Goal: Task Accomplishment & Management: Manage account settings

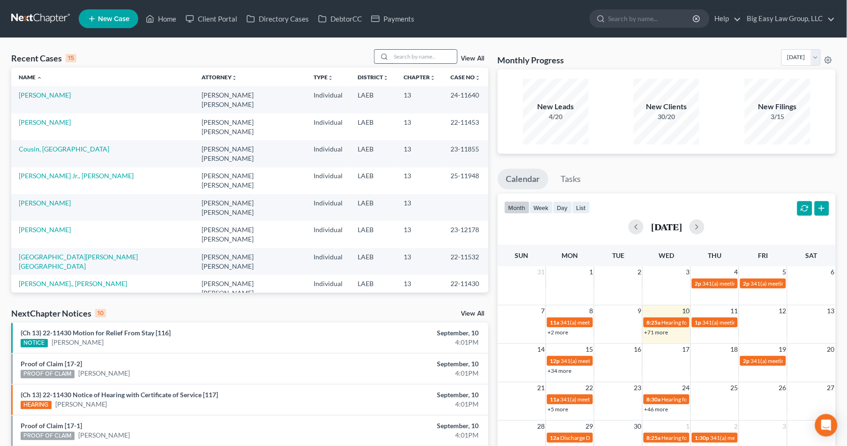
click at [416, 61] on input "search" at bounding box center [425, 57] width 66 height 14
type input "still"
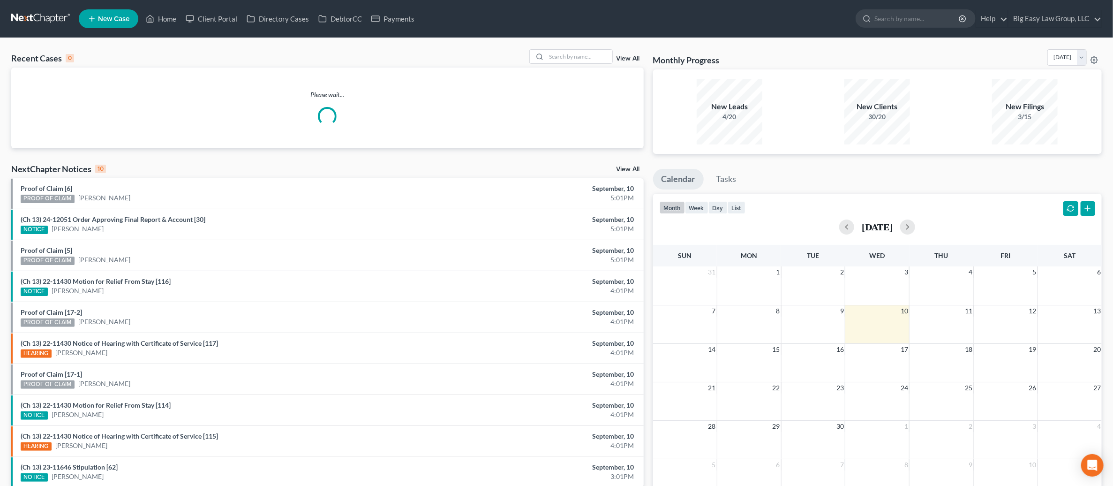
click at [582, 45] on div "Recent Cases 0 View All Please wait... NextChapter Notices 10 View All Proof of…" at bounding box center [556, 281] width 1113 height 487
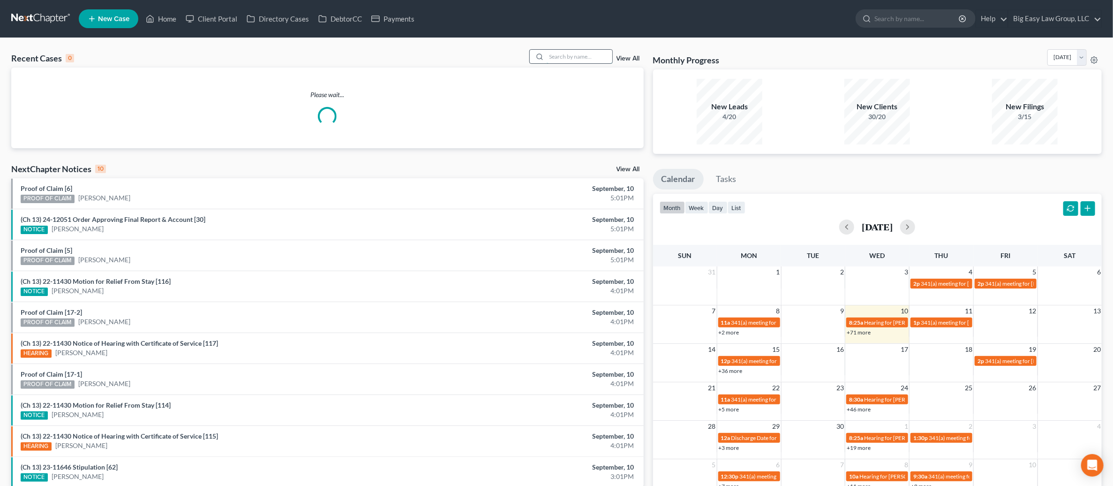
click at [582, 50] on input "search" at bounding box center [580, 57] width 66 height 14
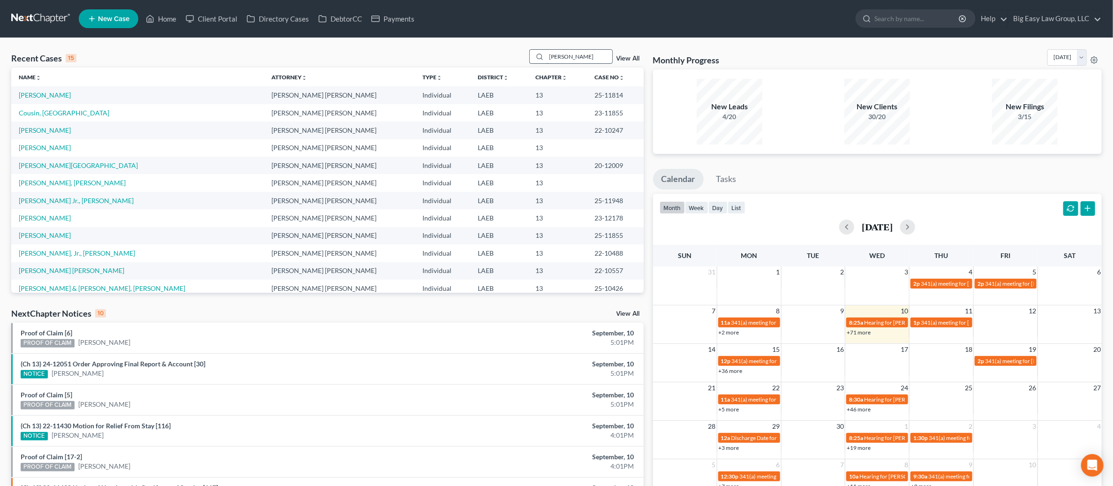
type input "[PERSON_NAME]"
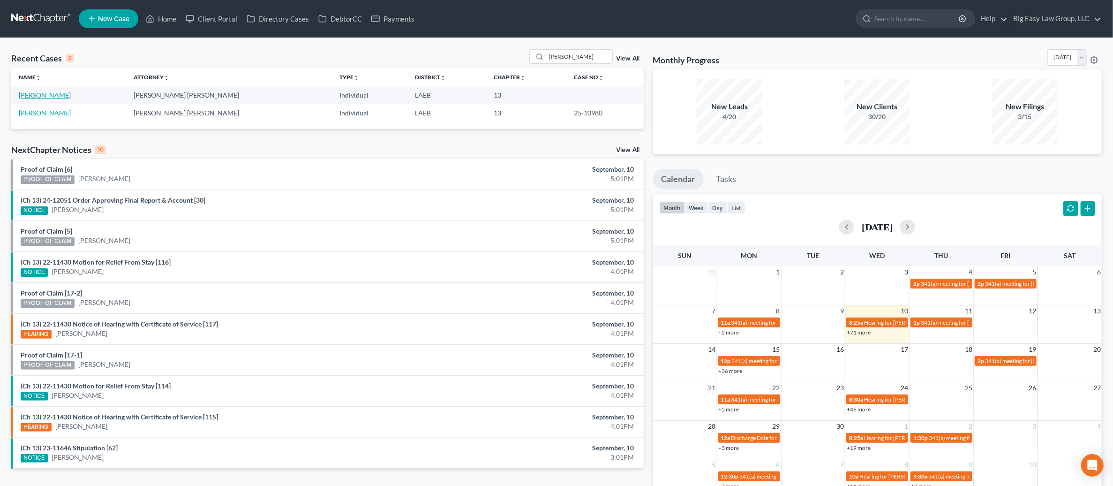
click at [43, 97] on link "[PERSON_NAME]" at bounding box center [45, 95] width 52 height 8
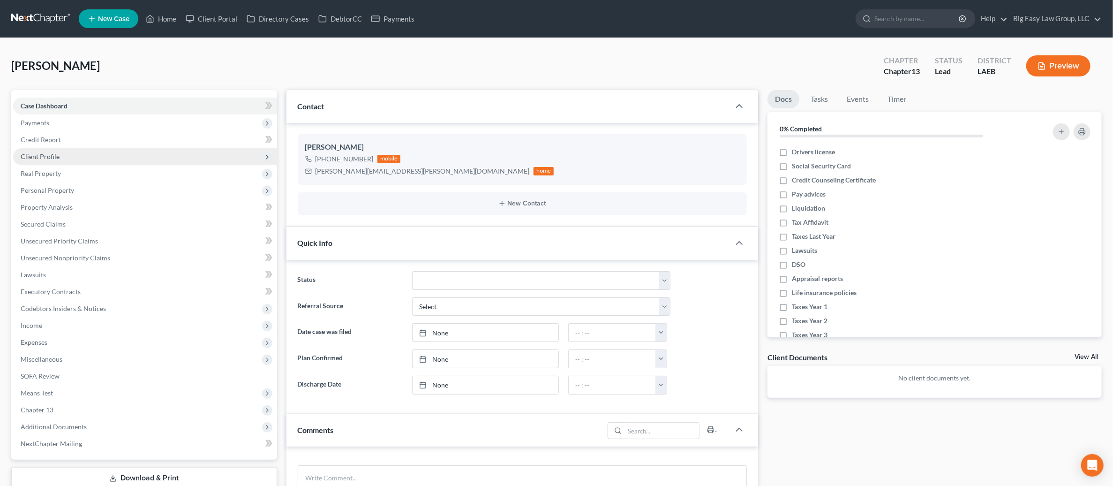
click at [154, 156] on span "Client Profile" at bounding box center [145, 156] width 264 height 17
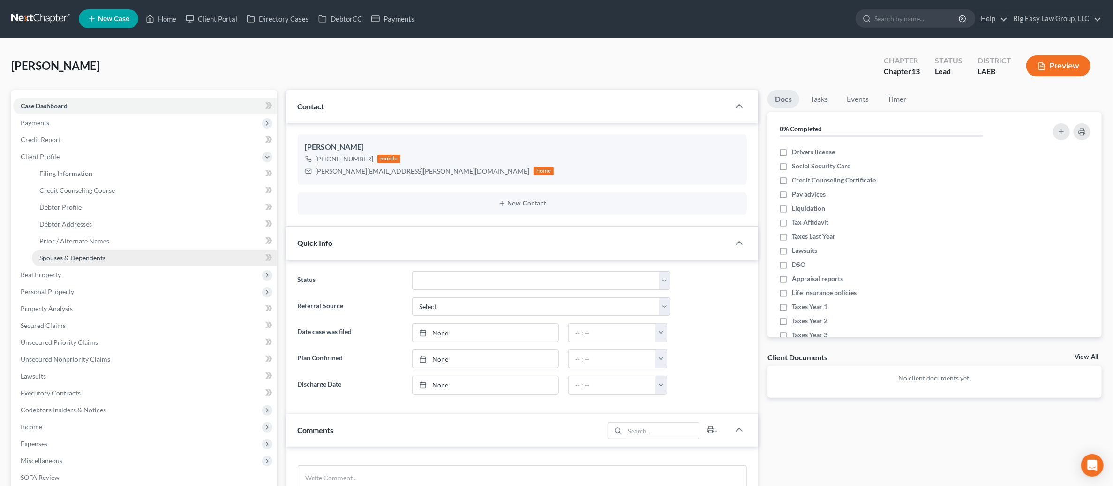
click at [149, 252] on link "Spouses & Dependents" at bounding box center [154, 257] width 245 height 17
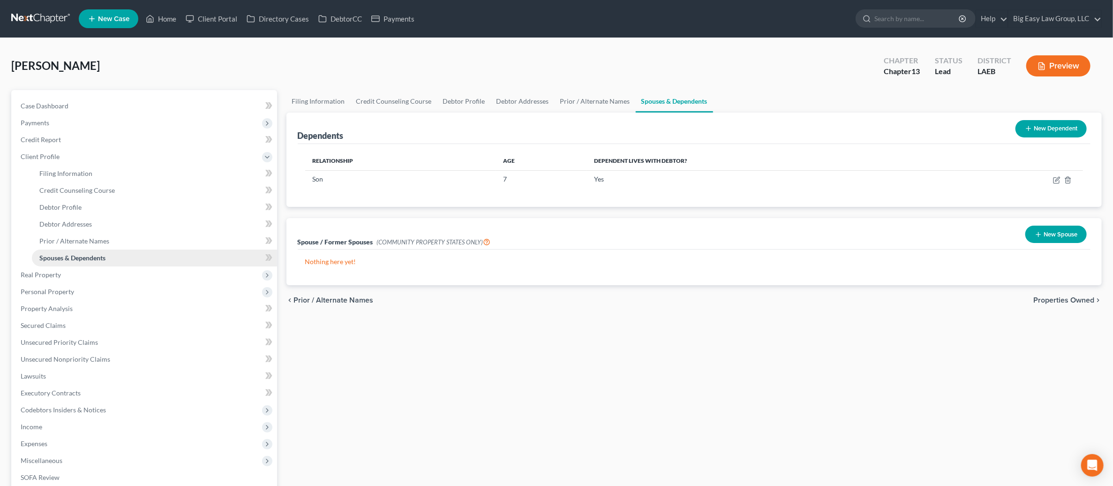
click at [144, 264] on link "Spouses & Dependents" at bounding box center [154, 257] width 245 height 17
click at [144, 272] on span "Real Property" at bounding box center [145, 274] width 264 height 17
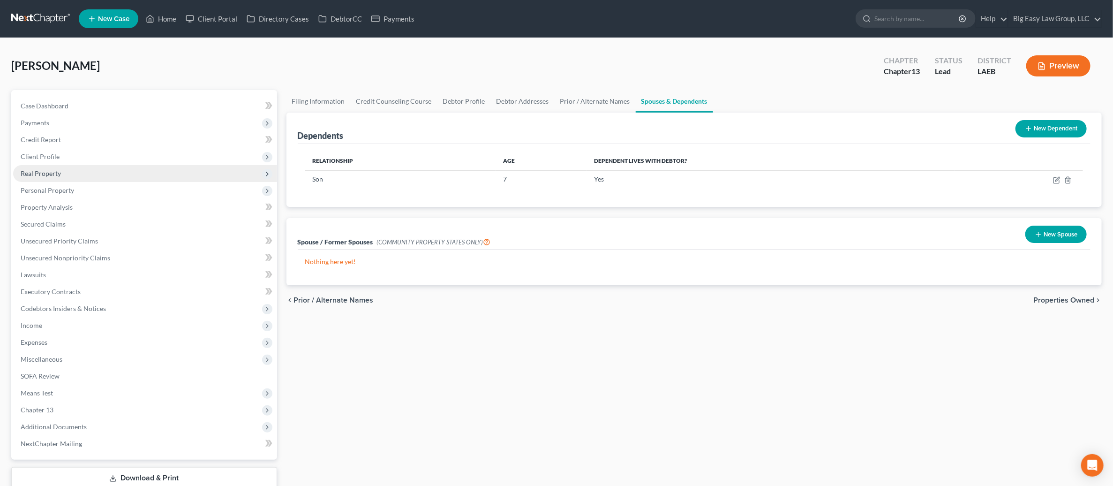
click at [159, 172] on span "Real Property" at bounding box center [145, 173] width 264 height 17
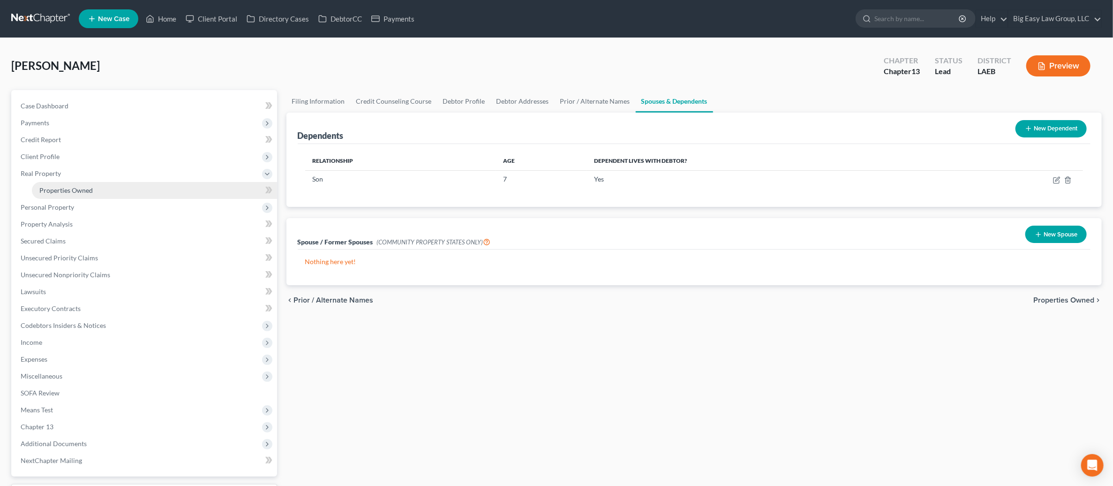
click at [151, 194] on link "Properties Owned" at bounding box center [154, 190] width 245 height 17
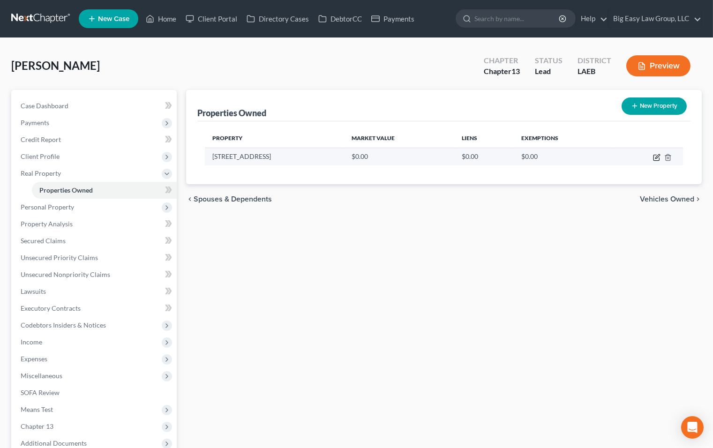
click at [654, 155] on icon "button" at bounding box center [657, 158] width 6 height 6
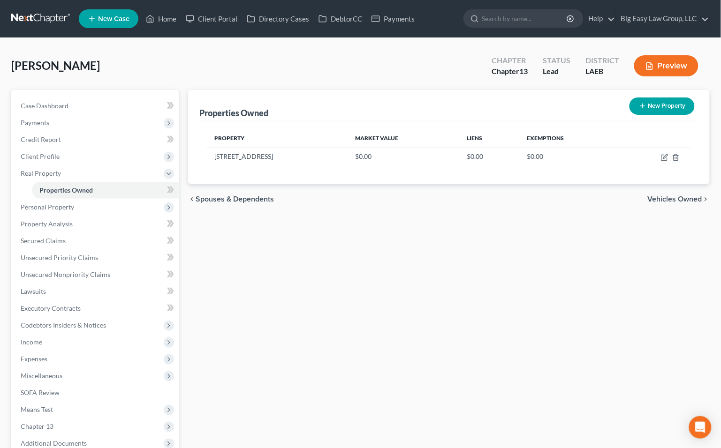
select select "19"
select select "35"
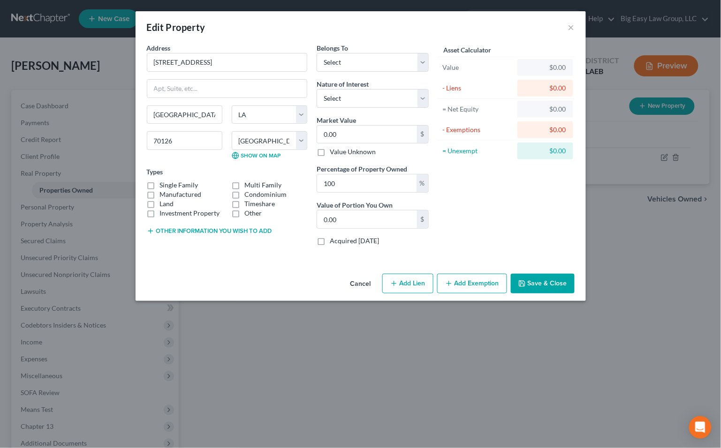
click at [181, 183] on label "Single Family" at bounding box center [179, 185] width 38 height 9
click at [170, 183] on input "Single Family" at bounding box center [167, 184] width 6 height 6
checkbox input "true"
click at [371, 134] on input "0.00" at bounding box center [367, 135] width 100 height 18
type input "3"
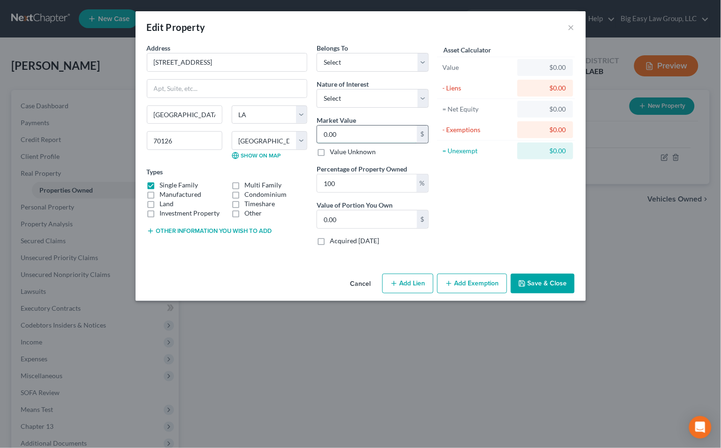
type input "3.00"
type input "31"
type input "31.00"
type input "3"
type input "3.00"
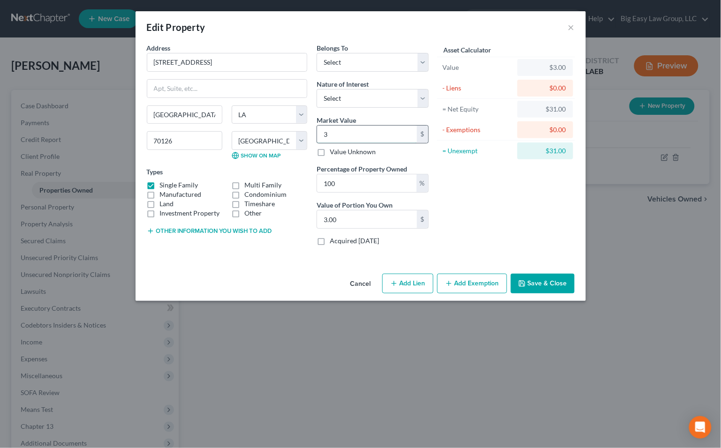
type input "34"
type input "34.00"
type input "349"
type input "349.00"
type input "3490"
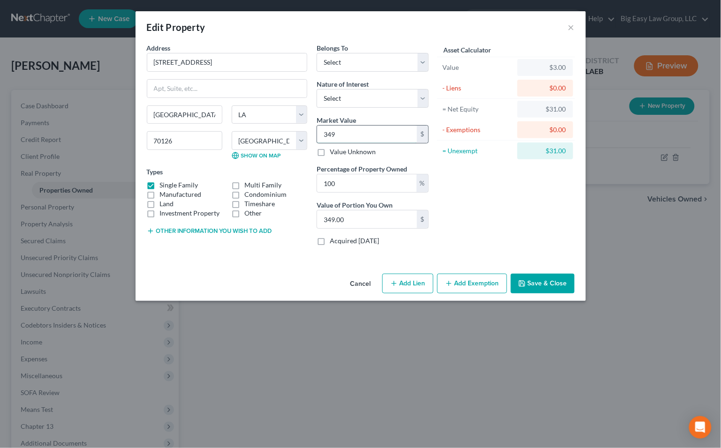
type input "3,490.00"
type input "3,4900"
type input "34,900.00"
type input "34,9000"
type input "349,000.00"
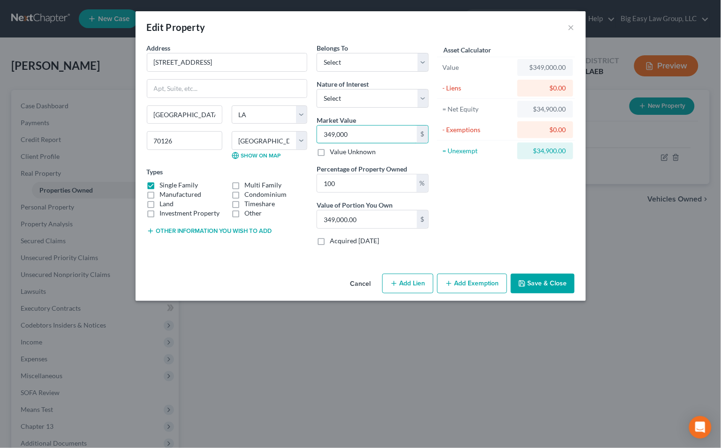
type input "349,000"
click at [533, 287] on button "Save & Close" at bounding box center [543, 284] width 64 height 20
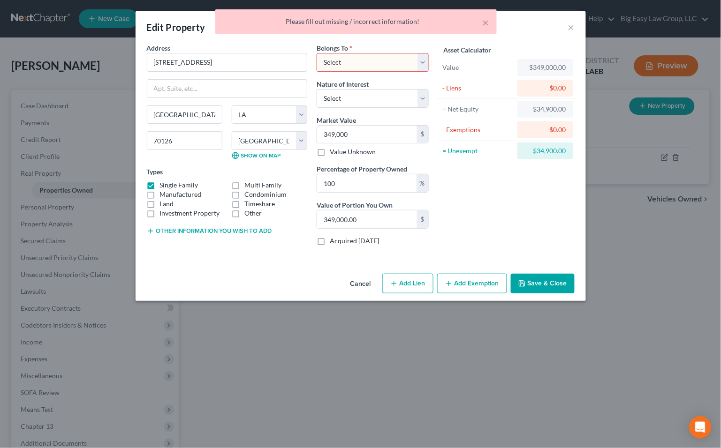
click at [413, 64] on select "Select Debtor 1 Only Debtor 2 Only Debtor 1 And Debtor 2 Only At Least One Of T…" at bounding box center [372, 62] width 112 height 19
click at [316, 53] on select "Select Debtor 1 Only Debtor 2 Only Debtor 1 And Debtor 2 Only At Least One Of T…" at bounding box center [372, 62] width 112 height 19
click at [409, 61] on select "Select Debtor 1 Only Debtor 2 Only Debtor 1 And Debtor 2 Only At Least One Of T…" at bounding box center [372, 62] width 112 height 19
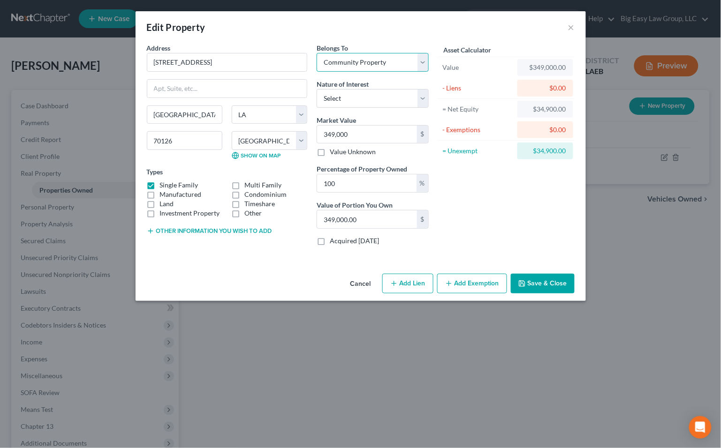
click at [316, 53] on select "Select Debtor 1 Only Debtor 2 Only Debtor 1 And Debtor 2 Only At Least One Of T…" at bounding box center [372, 62] width 112 height 19
click at [393, 61] on select "Select Debtor 1 Only Debtor 2 Only Debtor 1 And Debtor 2 Only At Least One Of T…" at bounding box center [372, 62] width 112 height 19
select select "0"
click at [316, 53] on select "Select Debtor 1 Only Debtor 2 Only Debtor 1 And Debtor 2 Only At Least One Of T…" at bounding box center [372, 62] width 112 height 19
click at [552, 286] on button "Save & Close" at bounding box center [543, 284] width 64 height 20
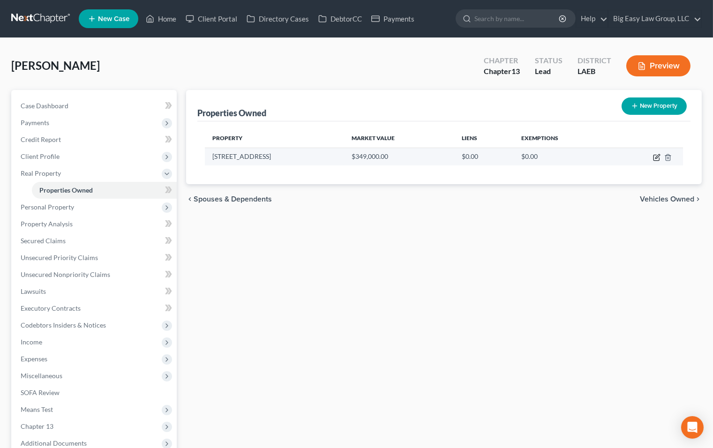
click at [656, 157] on icon "button" at bounding box center [658, 156] width 4 height 4
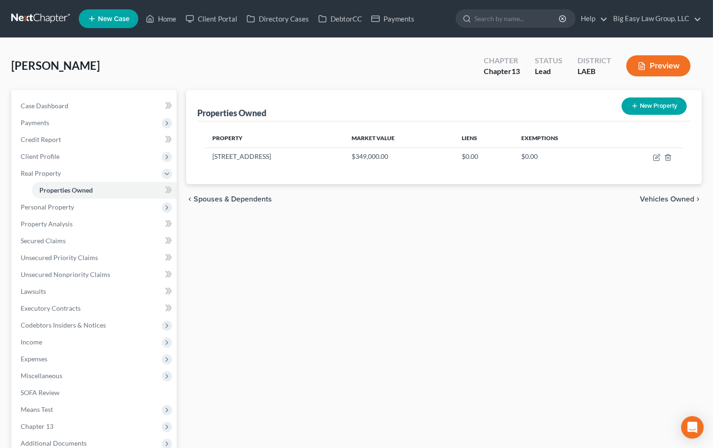
select select "19"
select select "35"
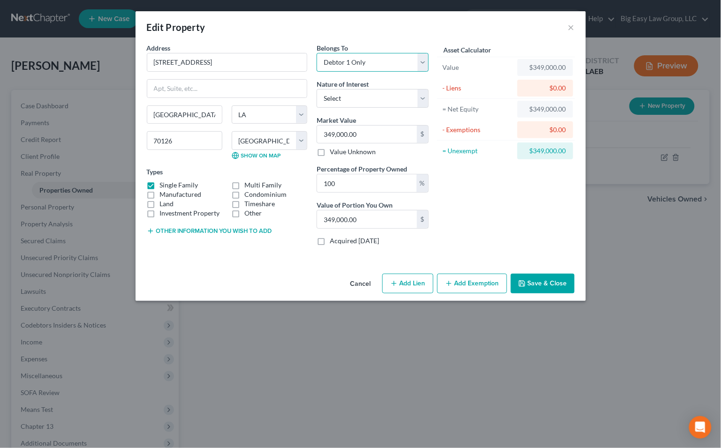
click at [361, 64] on select "Select Debtor 1 Only Debtor 2 Only Debtor 1 And Debtor 2 Only At Least One Of T…" at bounding box center [372, 62] width 112 height 19
select select "4"
click at [316, 53] on select "Select Debtor 1 Only Debtor 2 Only Debtor 1 And Debtor 2 Only At Least One Of T…" at bounding box center [372, 62] width 112 height 19
click at [546, 279] on button "Save & Close" at bounding box center [543, 284] width 64 height 20
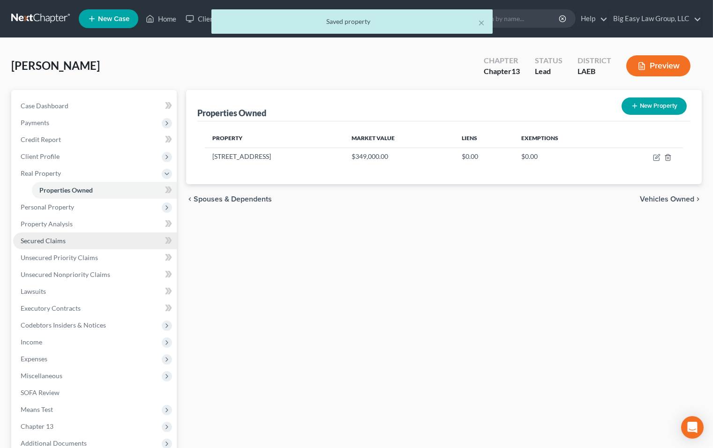
click at [92, 234] on link "Secured Claims" at bounding box center [95, 241] width 164 height 17
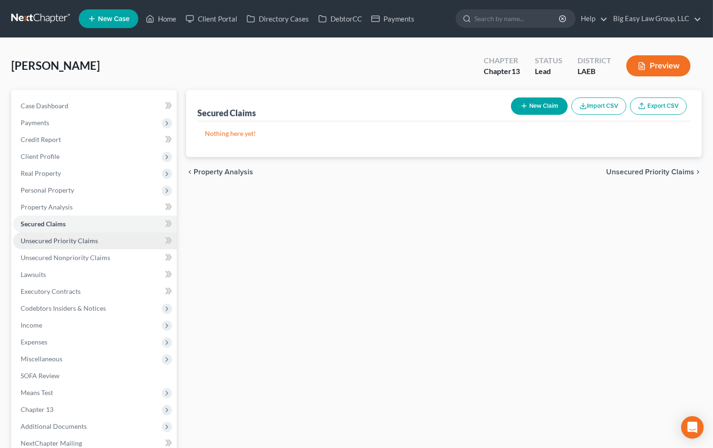
click at [60, 238] on span "Unsecured Priority Claims" at bounding box center [59, 241] width 77 height 8
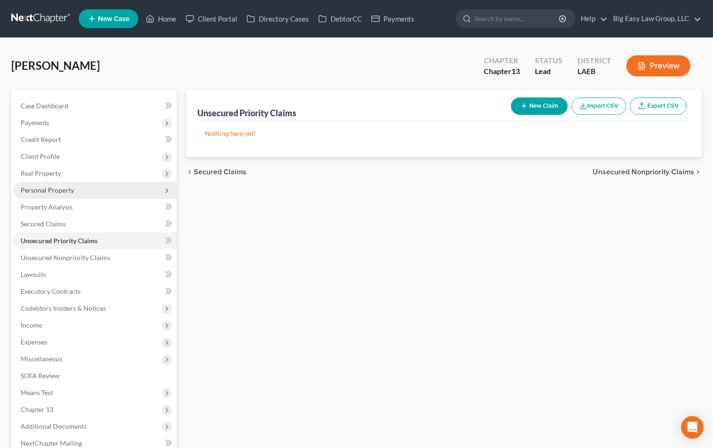
click at [64, 184] on span "Personal Property" at bounding box center [95, 190] width 164 height 17
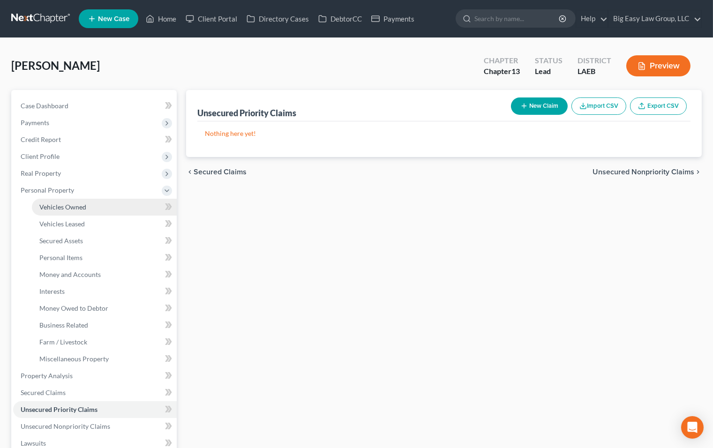
click at [87, 205] on link "Vehicles Owned" at bounding box center [104, 207] width 145 height 17
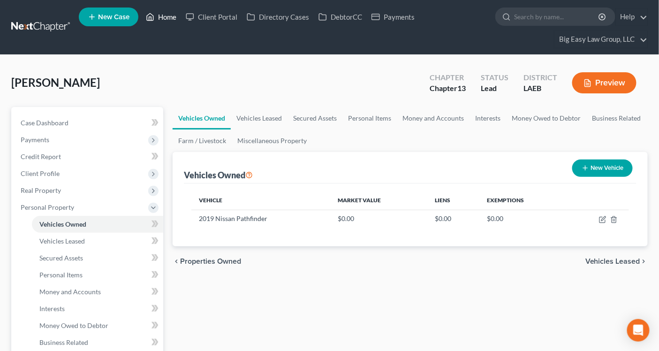
click at [175, 16] on link "Home" at bounding box center [161, 16] width 40 height 17
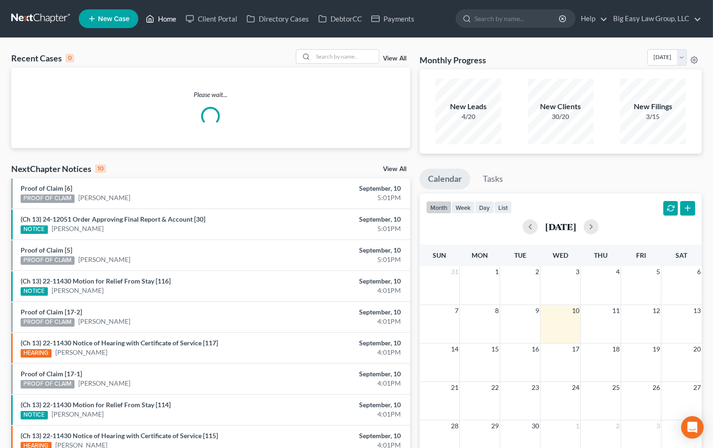
click at [174, 16] on link "Home" at bounding box center [161, 18] width 40 height 17
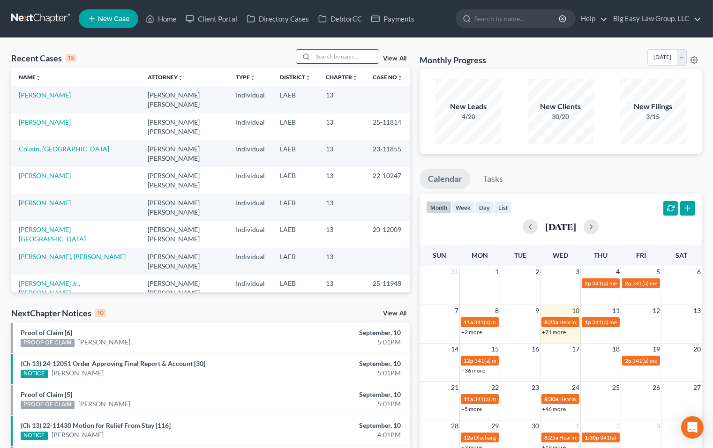
click at [313, 57] on div at bounding box center [304, 57] width 17 height 14
click at [318, 56] on input "search" at bounding box center [346, 57] width 66 height 14
type input "dwyer"
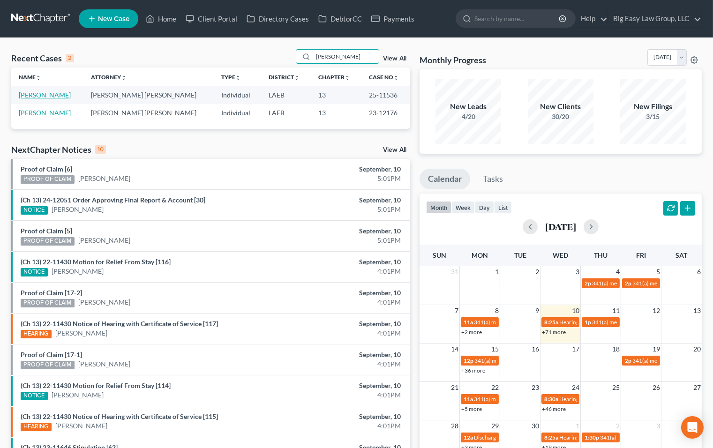
click at [26, 95] on link "[PERSON_NAME]" at bounding box center [45, 95] width 52 height 8
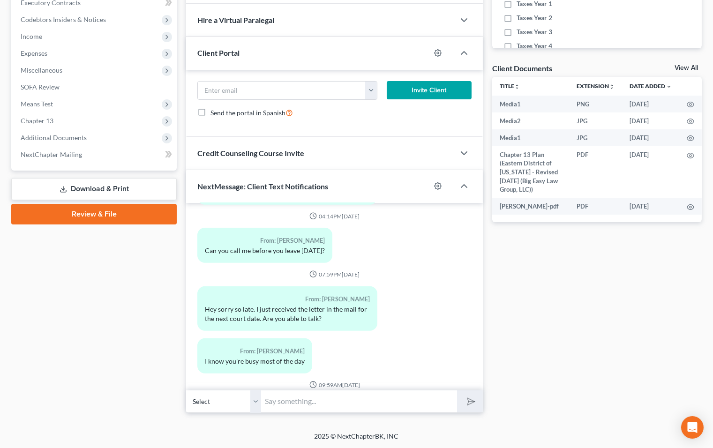
scroll to position [1798, 0]
click at [96, 136] on span "Additional Documents" at bounding box center [95, 137] width 164 height 17
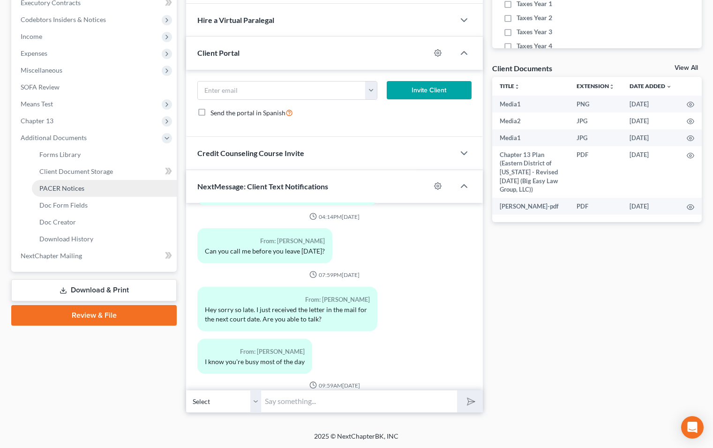
click at [107, 182] on link "PACER Notices" at bounding box center [104, 188] width 145 height 17
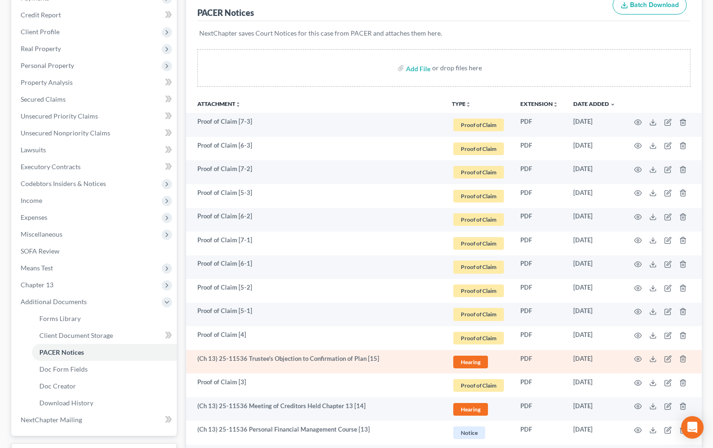
scroll to position [125, 0]
click at [635, 359] on icon "button" at bounding box center [638, 358] width 7 height 5
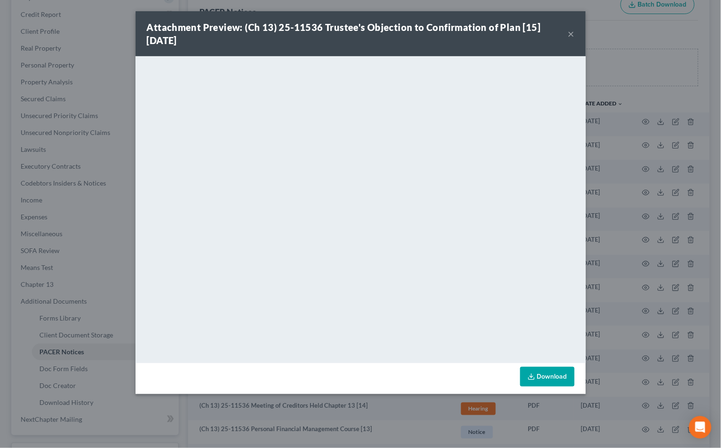
click at [571, 33] on button "×" at bounding box center [571, 33] width 7 height 11
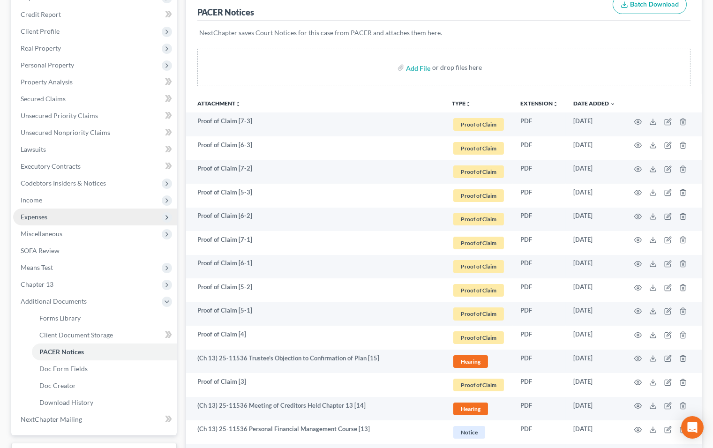
click at [82, 215] on span "Expenses" at bounding box center [95, 217] width 164 height 17
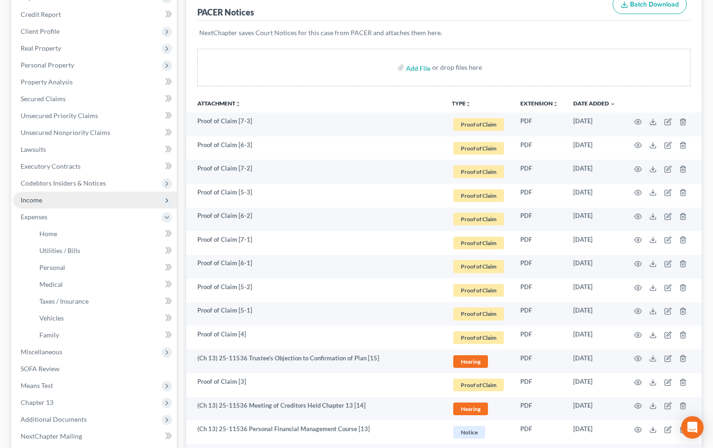
click at [106, 201] on span "Income" at bounding box center [95, 200] width 164 height 17
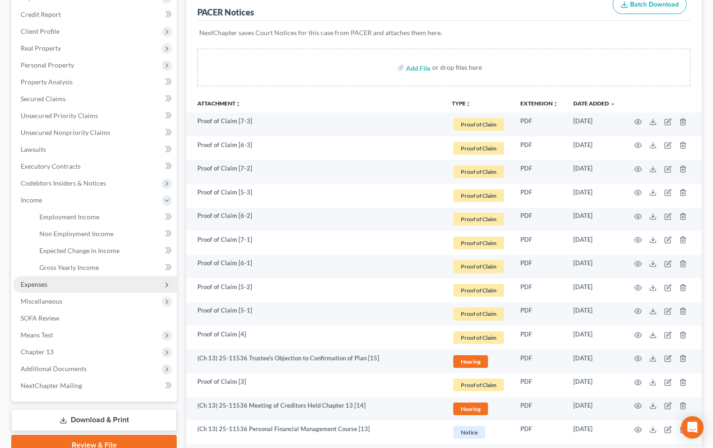
click at [116, 284] on span "Expenses" at bounding box center [95, 284] width 164 height 17
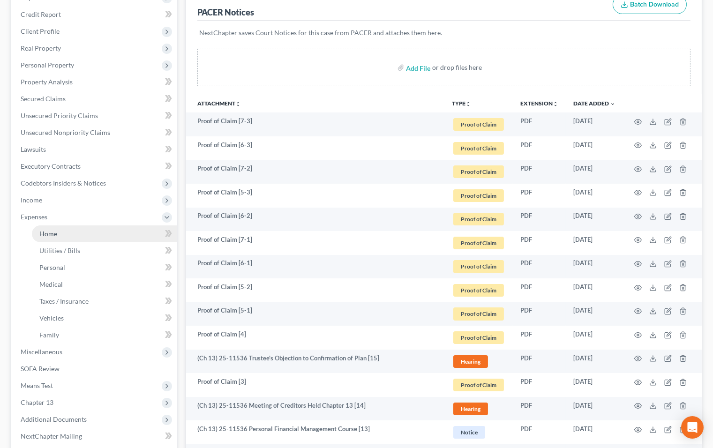
click at [105, 230] on link "Home" at bounding box center [104, 234] width 145 height 17
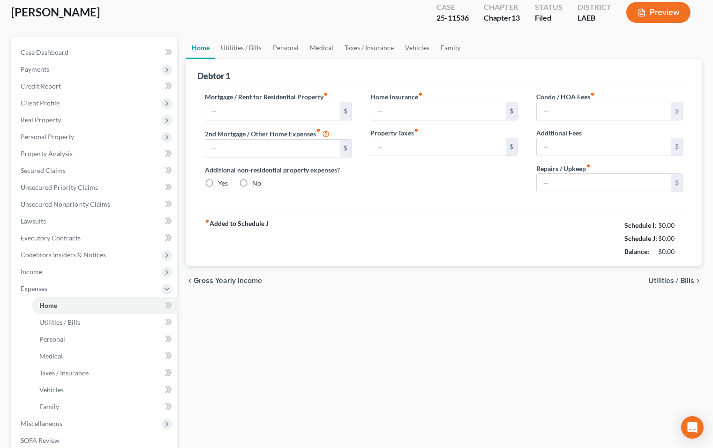
type input "800.00"
type input "0.00"
radio input "true"
type input "0.00"
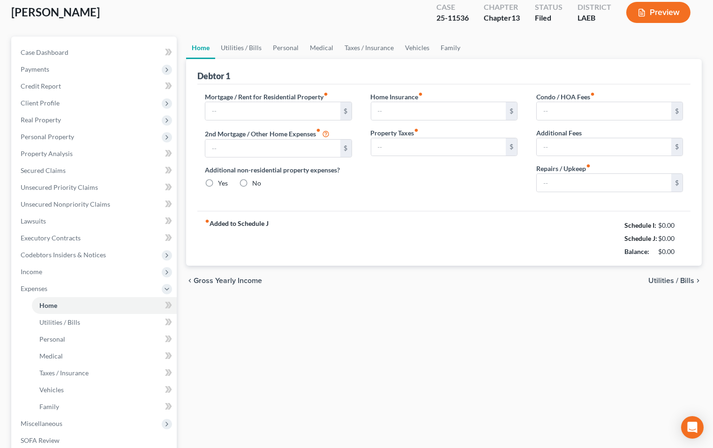
type input "0.00"
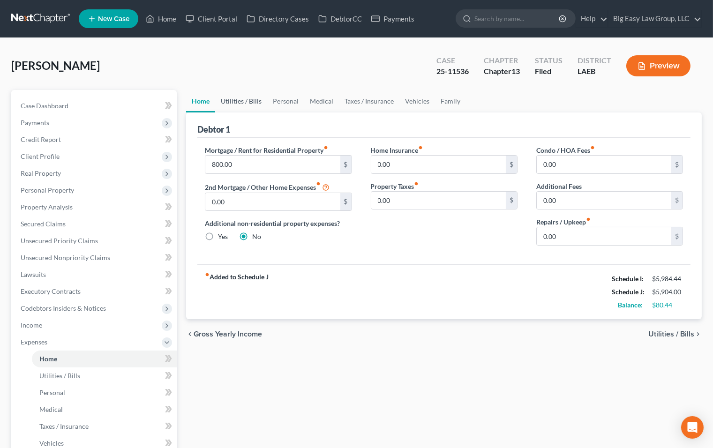
drag, startPoint x: 242, startPoint y: 97, endPoint x: 254, endPoint y: 95, distance: 11.4
click at [242, 97] on link "Utilities / Bills" at bounding box center [241, 101] width 52 height 23
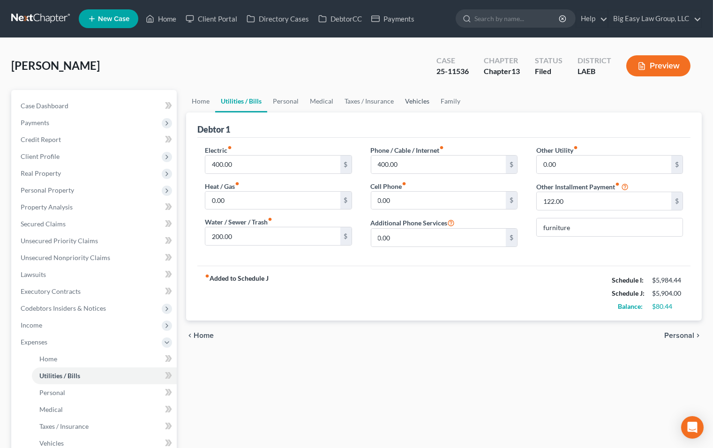
click at [420, 97] on link "Vehicles" at bounding box center [417, 101] width 36 height 23
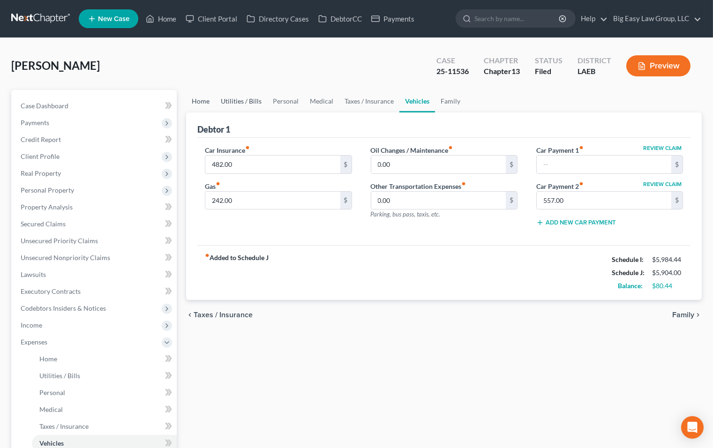
drag, startPoint x: 200, startPoint y: 100, endPoint x: 217, endPoint y: 92, distance: 18.7
click at [200, 100] on link "Home" at bounding box center [200, 101] width 29 height 23
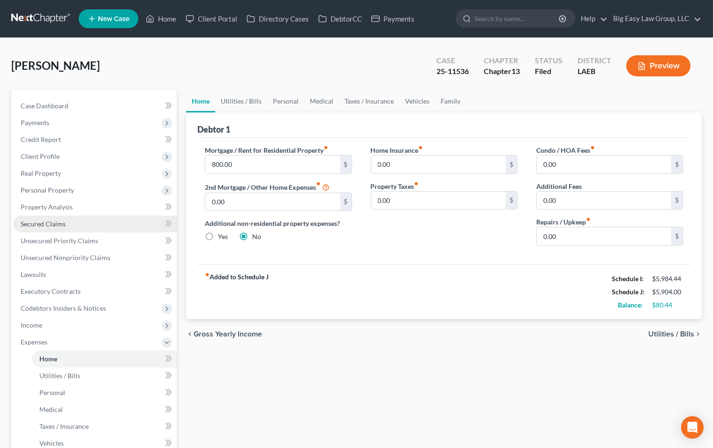
click at [71, 216] on link "Secured Claims" at bounding box center [95, 224] width 164 height 17
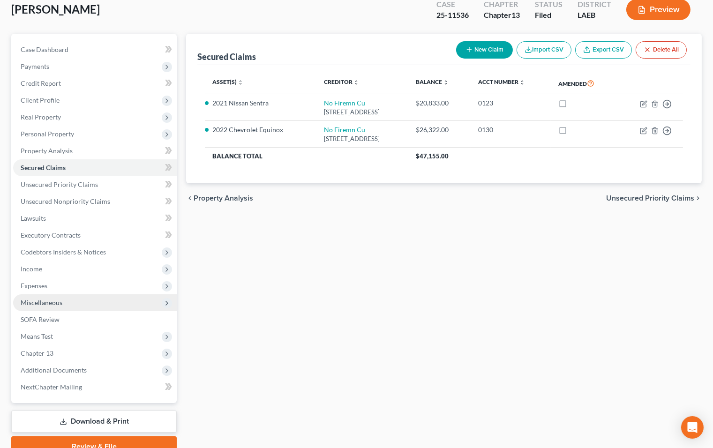
scroll to position [72, 0]
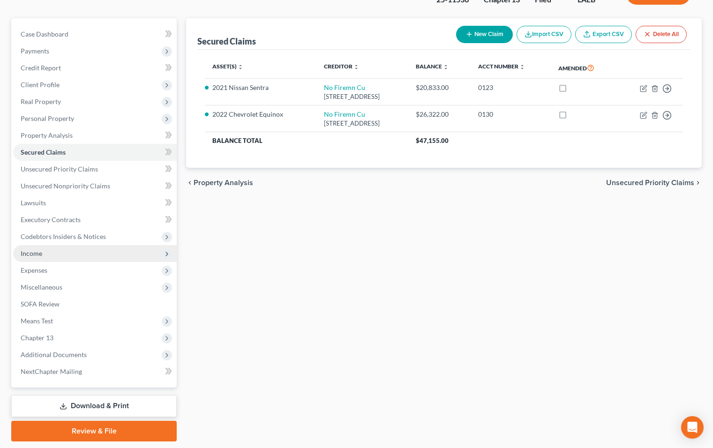
click at [107, 245] on span "Income" at bounding box center [95, 253] width 164 height 17
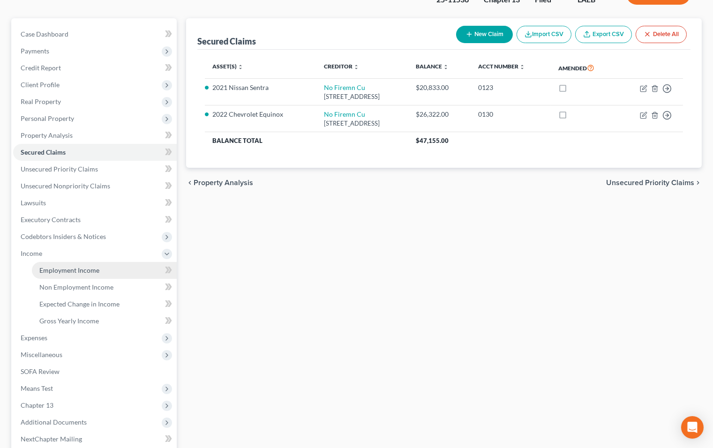
click at [122, 272] on link "Employment Income" at bounding box center [104, 270] width 145 height 17
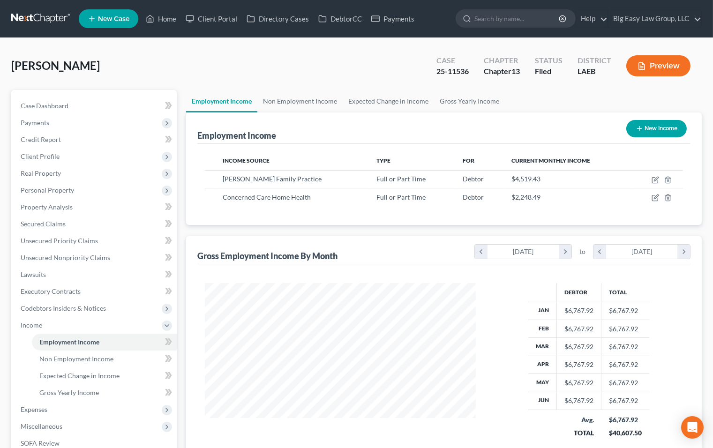
scroll to position [168, 290]
click at [552, 100] on ul "Employment Income Non Employment Income Expected Change in Income Gross Yearly …" at bounding box center [444, 101] width 516 height 23
click at [103, 413] on span "Expenses" at bounding box center [95, 409] width 164 height 17
click at [93, 362] on link "Home" at bounding box center [104, 359] width 145 height 17
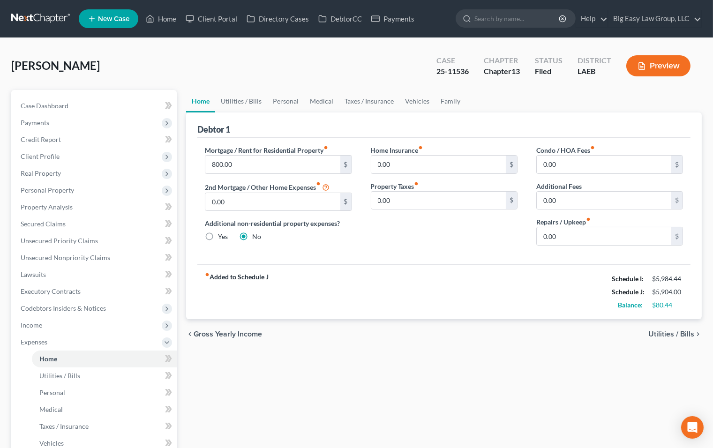
drag, startPoint x: 234, startPoint y: 77, endPoint x: 481, endPoint y: 106, distance: 248.4
click at [234, 77] on div "Dwyer, Nicole Upgraded Case 25-11536 Chapter Chapter 13 Status Filed District L…" at bounding box center [356, 69] width 691 height 41
click at [300, 68] on div "Dwyer, Nicole Upgraded Case 25-11536 Chapter Chapter 13 Status Filed District L…" at bounding box center [356, 69] width 691 height 41
click at [234, 102] on link "Utilities / Bills" at bounding box center [241, 101] width 52 height 23
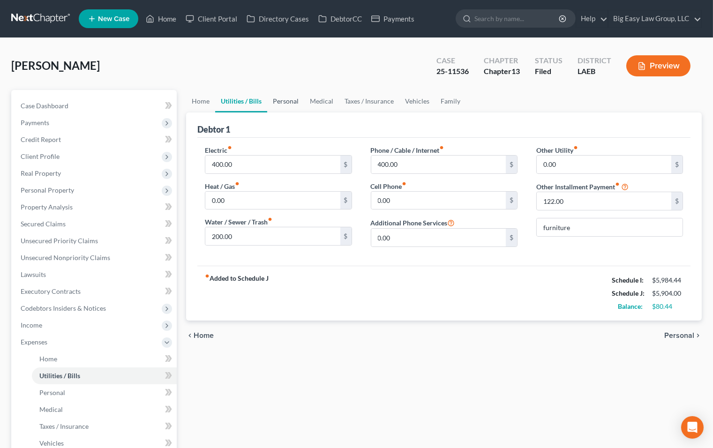
click at [281, 102] on link "Personal" at bounding box center [285, 101] width 37 height 23
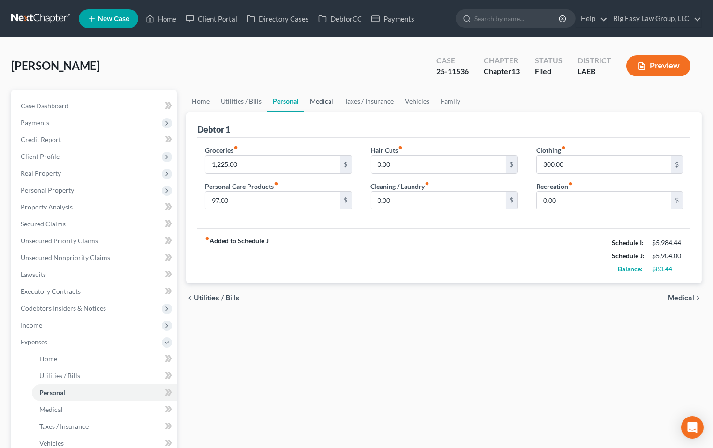
click at [328, 96] on link "Medical" at bounding box center [321, 101] width 35 height 23
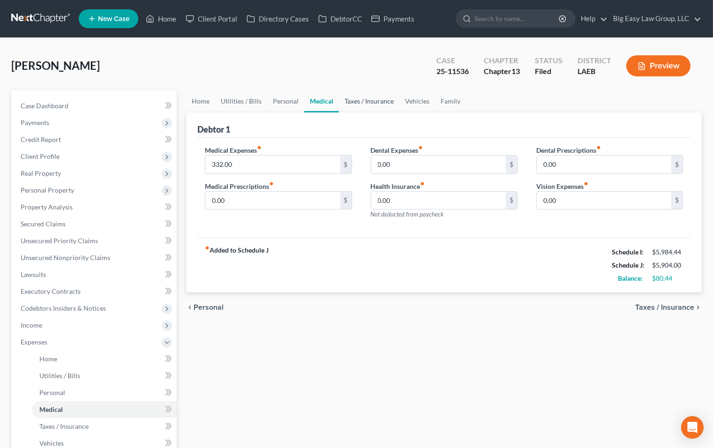
click at [354, 101] on link "Taxes / Insurance" at bounding box center [369, 101] width 60 height 23
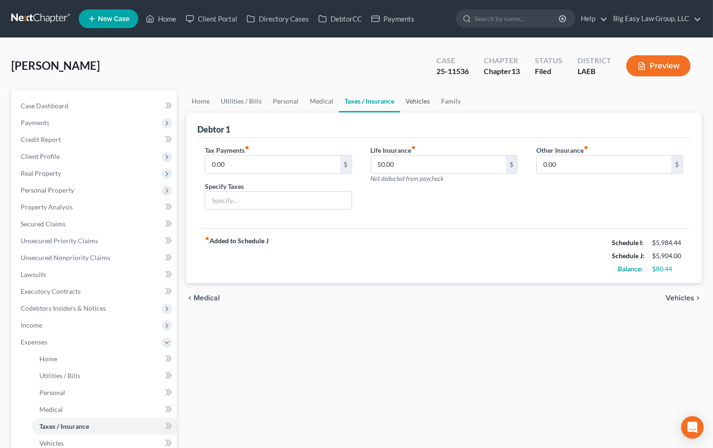
click at [407, 98] on link "Vehicles" at bounding box center [418, 101] width 36 height 23
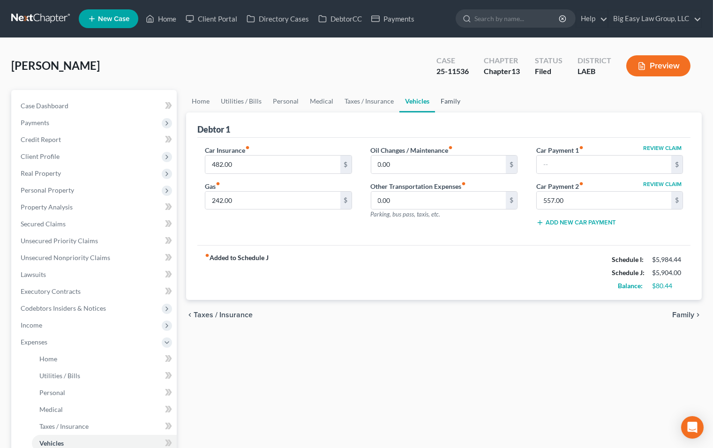
click at [451, 99] on link "Family" at bounding box center [450, 101] width 31 height 23
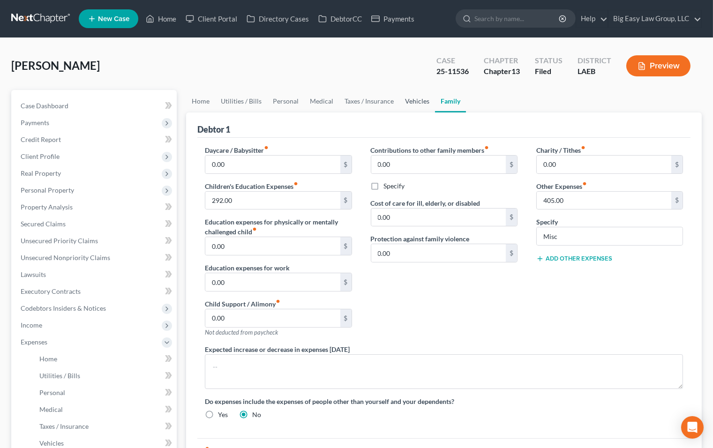
click at [414, 99] on link "Vehicles" at bounding box center [417, 101] width 36 height 23
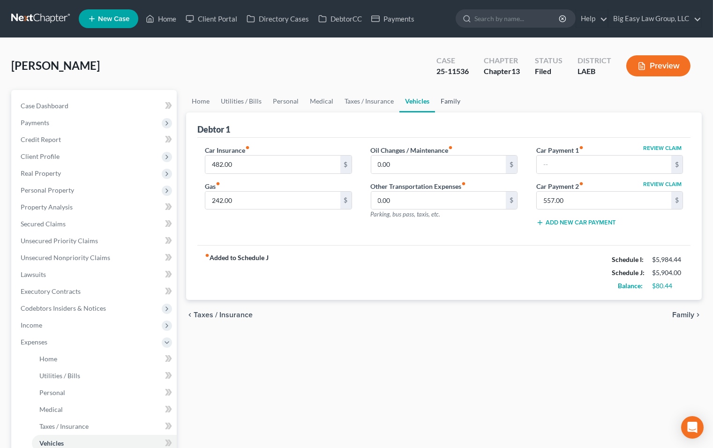
click at [441, 99] on link "Family" at bounding box center [450, 101] width 31 height 23
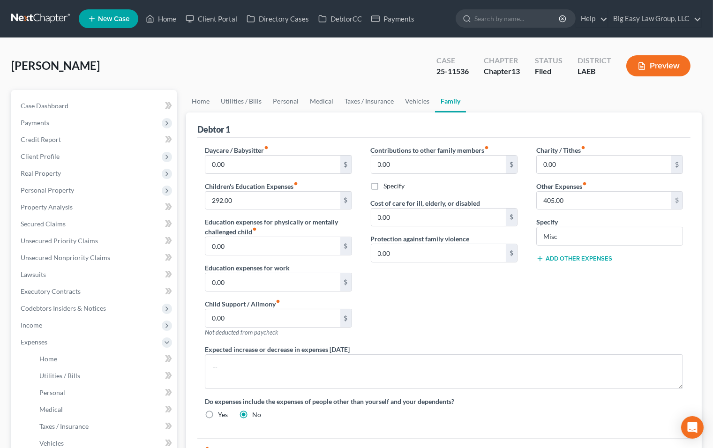
click at [206, 73] on div "Dwyer, Nicole Upgraded Case 25-11536 Chapter Chapter 13 Status Filed District L…" at bounding box center [356, 69] width 691 height 41
click at [208, 102] on link "Home" at bounding box center [200, 101] width 29 height 23
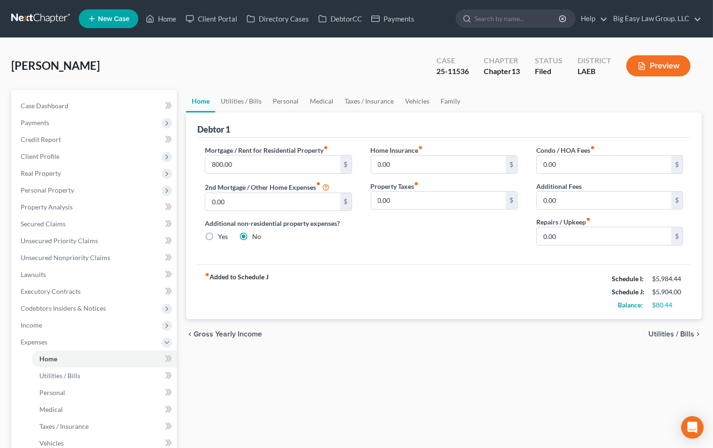
click at [226, 78] on div "Dwyer, Nicole Upgraded Case 25-11536 Chapter Chapter 13 Status Filed District L…" at bounding box center [356, 69] width 691 height 41
click at [282, 70] on div "Dwyer, Nicole Upgraded Case 25-11536 Chapter Chapter 13 Status Filed District L…" at bounding box center [356, 69] width 691 height 41
drag, startPoint x: 169, startPoint y: 17, endPoint x: 177, endPoint y: 18, distance: 8.0
click at [169, 18] on link "Home" at bounding box center [161, 18] width 40 height 17
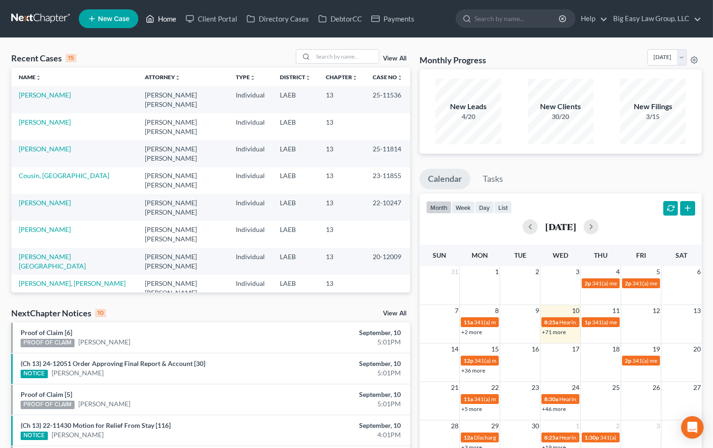
click at [162, 14] on link "Home" at bounding box center [161, 18] width 40 height 17
click at [43, 88] on td "[PERSON_NAME]" at bounding box center [74, 99] width 126 height 27
click at [56, 93] on link "[PERSON_NAME]" at bounding box center [45, 95] width 52 height 8
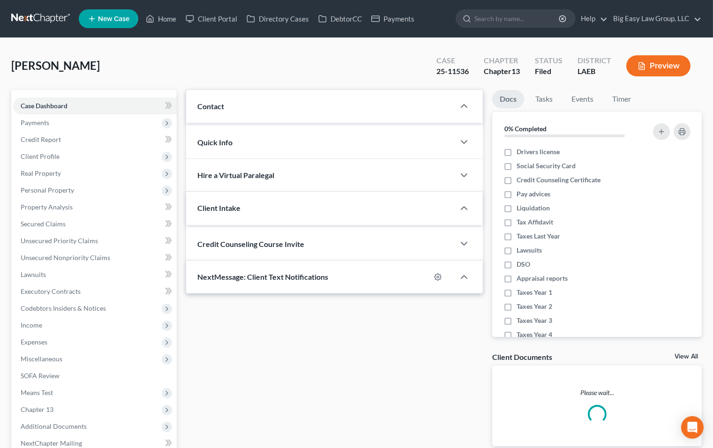
click at [52, 98] on li "Case Dashboard" at bounding box center [95, 106] width 164 height 17
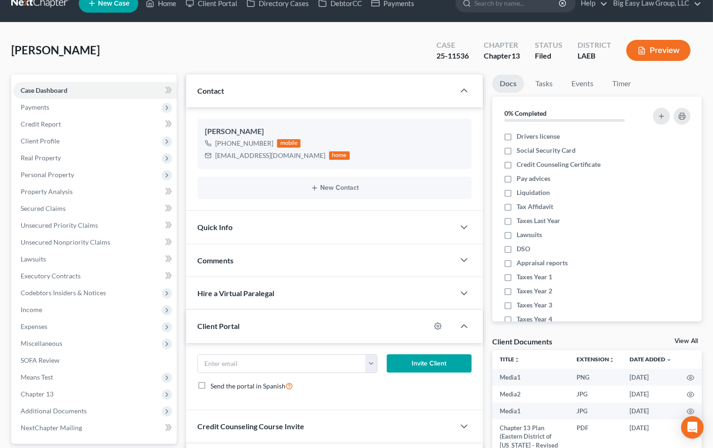
scroll to position [1886, 0]
click at [275, 261] on div "Comments" at bounding box center [320, 260] width 269 height 32
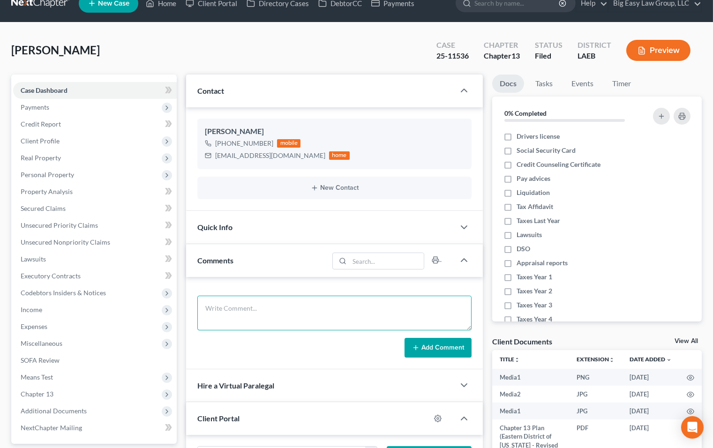
click at [290, 314] on textarea at bounding box center [334, 313] width 274 height 35
click at [402, 307] on textarea "JA talked to Nicole about amending schedules to cure trustee's obj baout the ca…" at bounding box center [334, 313] width 274 height 35
type textarea "JA talked to Nicole about amending schedules to cure trustee's obj about the ca…"
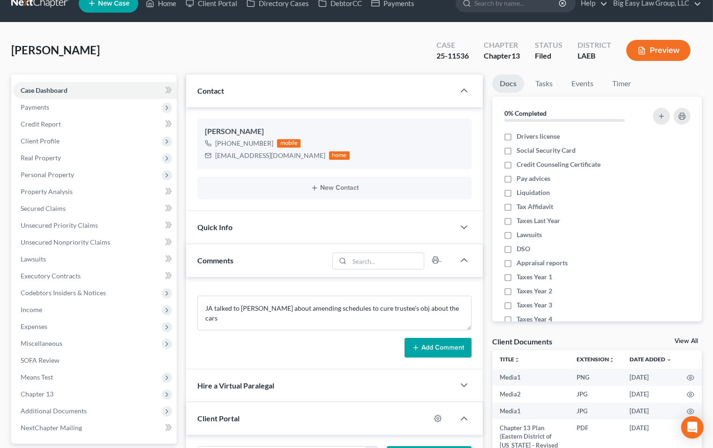
click at [455, 352] on button "Add Comment" at bounding box center [438, 348] width 67 height 20
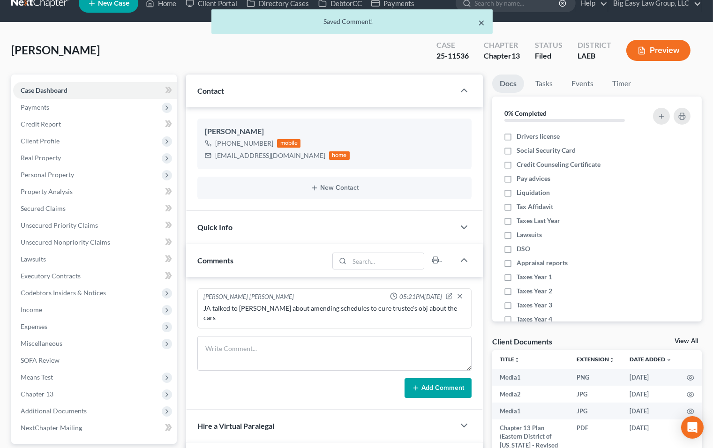
click at [479, 25] on button "×" at bounding box center [482, 22] width 7 height 11
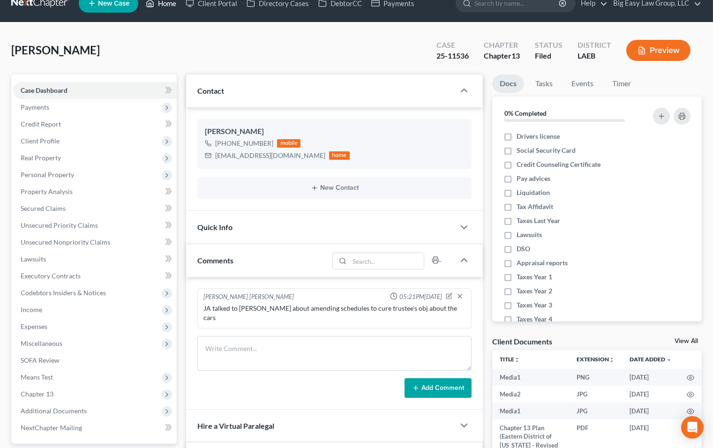
drag, startPoint x: 169, startPoint y: 6, endPoint x: 193, endPoint y: 17, distance: 26.4
click at [169, 6] on link "Home" at bounding box center [161, 3] width 40 height 17
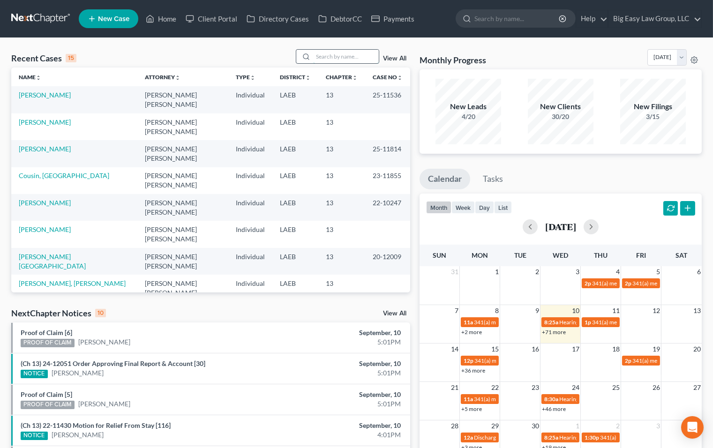
click at [338, 61] on input "search" at bounding box center [346, 57] width 66 height 14
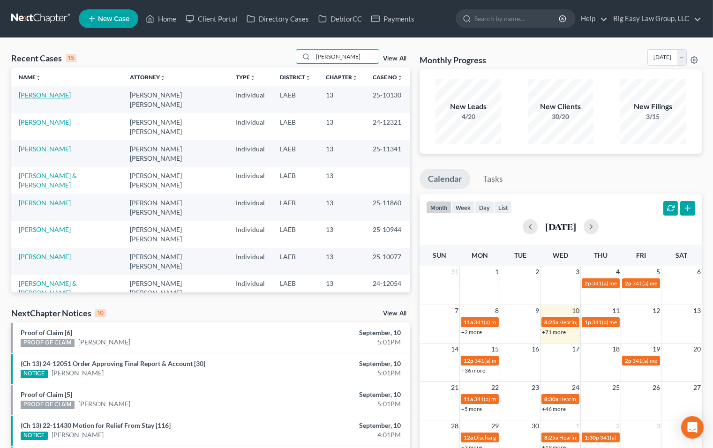
type input "johnson"
click at [56, 92] on link "[PERSON_NAME]" at bounding box center [45, 95] width 52 height 8
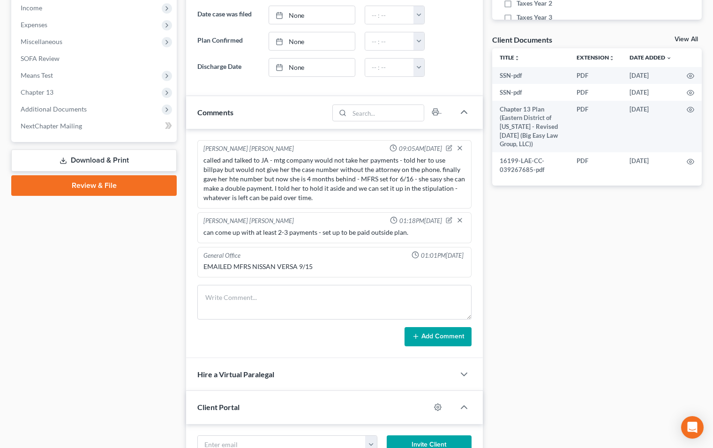
scroll to position [6762, 0]
click at [267, 291] on textarea at bounding box center [334, 302] width 274 height 35
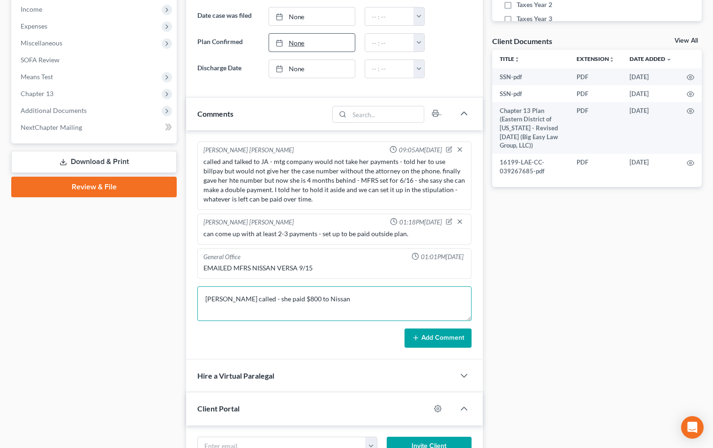
scroll to position [192, 0]
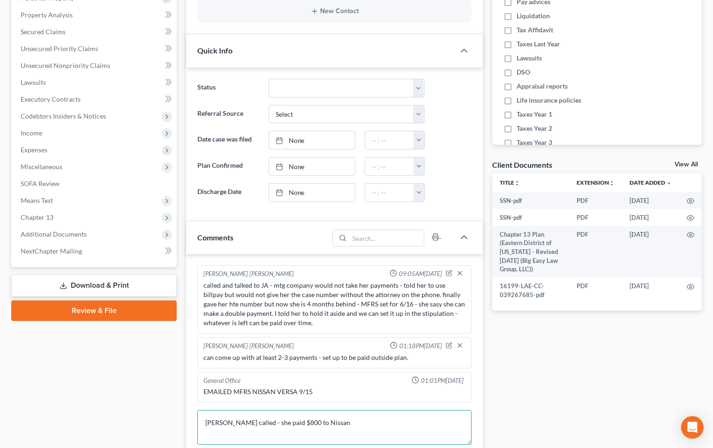
click at [325, 423] on textarea "Paige called - she paid $800 to Nissan" at bounding box center [334, 427] width 274 height 35
type textarea "Paige called - she paid $800 to Nissan - she texted pic."
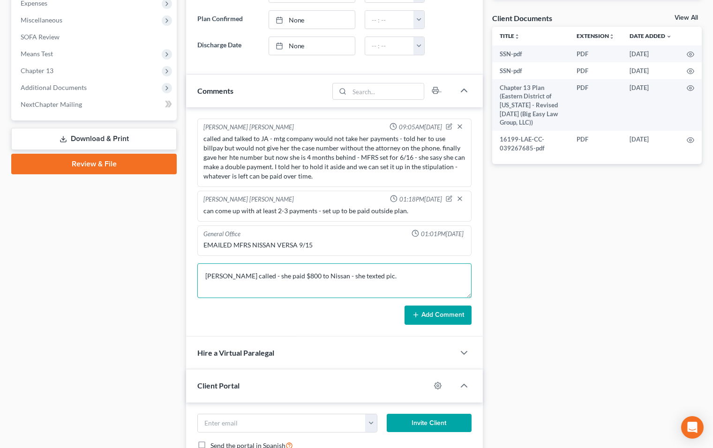
scroll to position [505, 0]
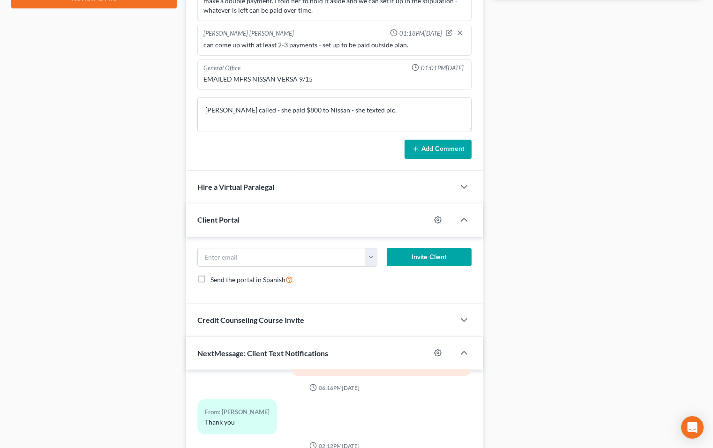
click at [444, 149] on button "Add Comment" at bounding box center [438, 150] width 67 height 20
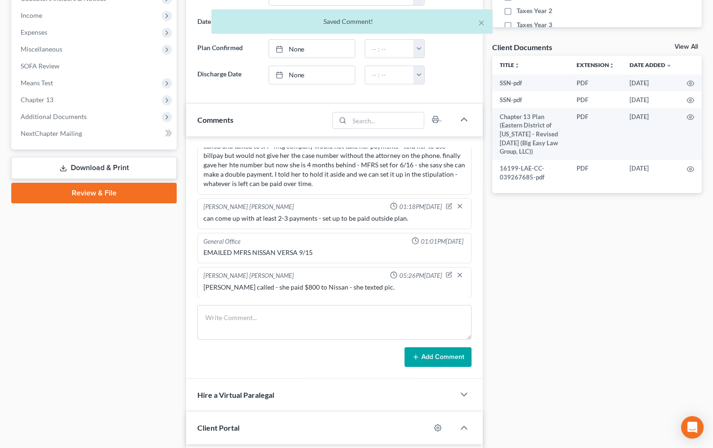
scroll to position [0, 0]
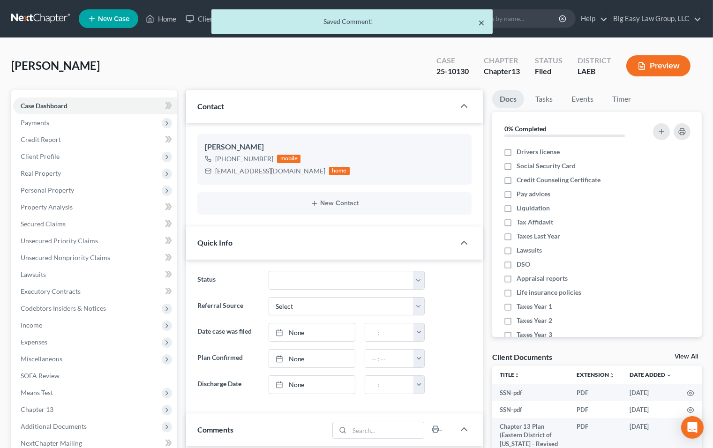
click at [485, 21] on button "×" at bounding box center [482, 22] width 7 height 11
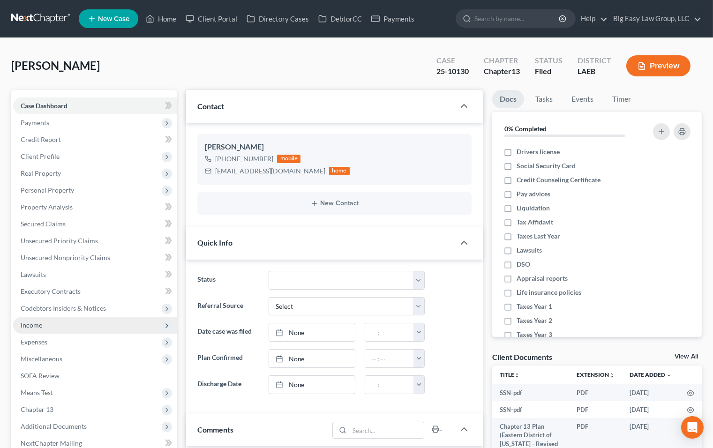
click at [94, 332] on span "Income" at bounding box center [95, 325] width 164 height 17
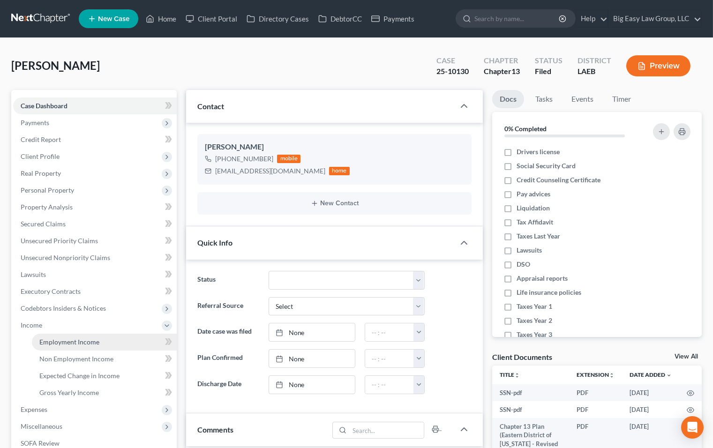
click at [105, 336] on link "Employment Income" at bounding box center [104, 342] width 145 height 17
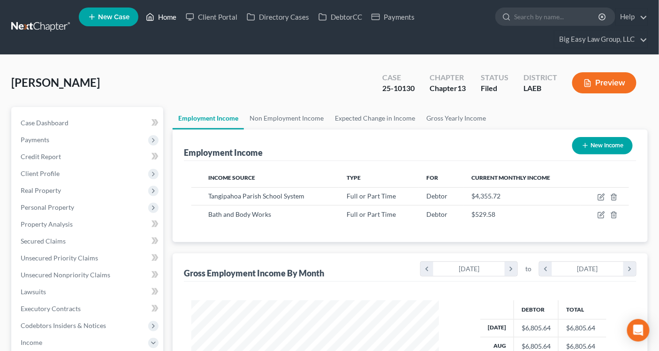
click at [172, 19] on link "Home" at bounding box center [161, 16] width 40 height 17
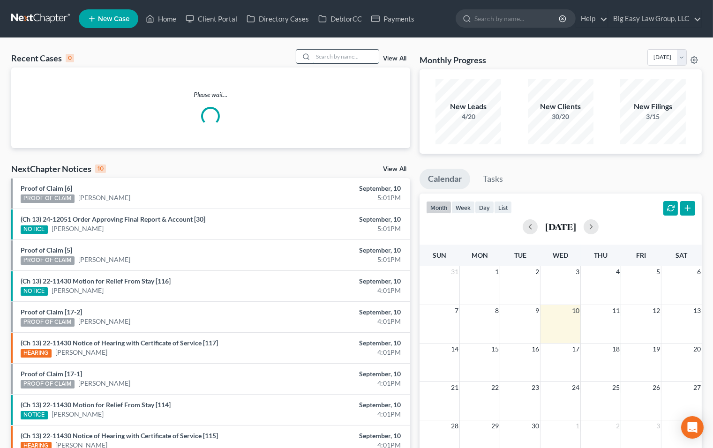
click at [338, 56] on input "search" at bounding box center [346, 57] width 66 height 14
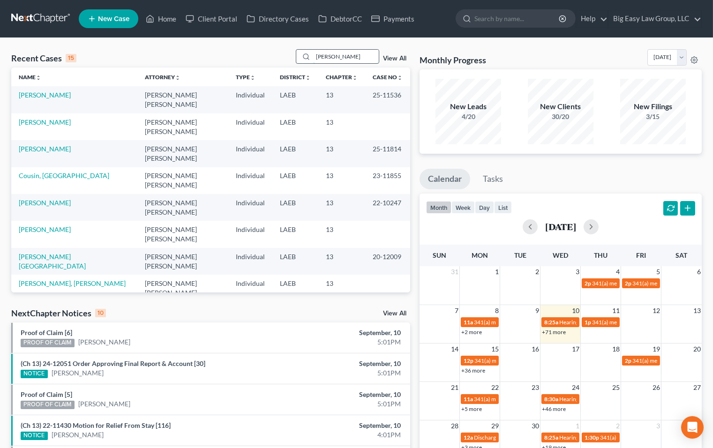
type input "[PERSON_NAME]"
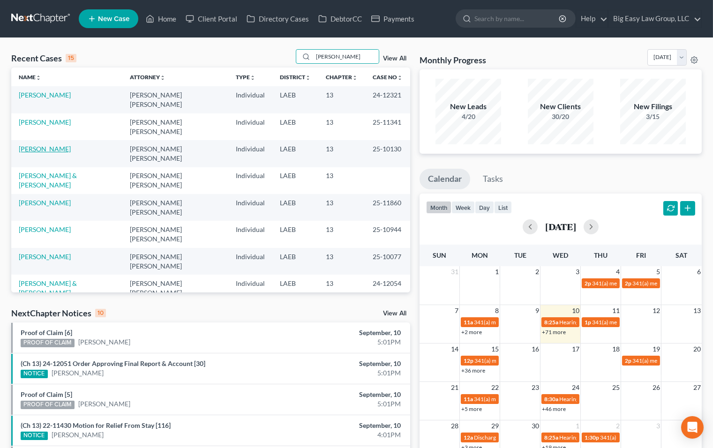
click at [57, 145] on link "[PERSON_NAME]" at bounding box center [45, 149] width 52 height 8
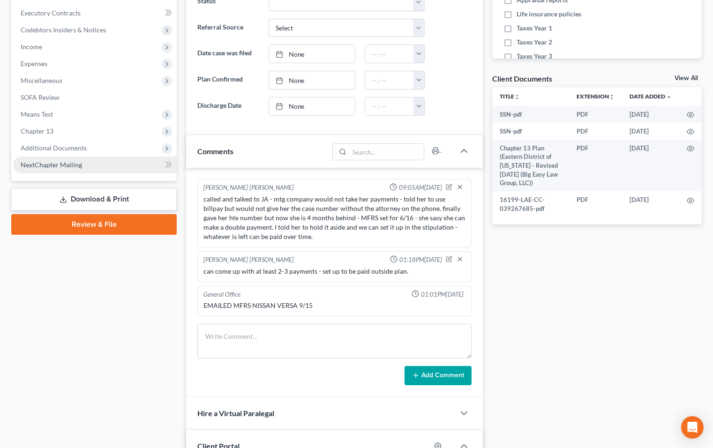
scroll to position [272, 0]
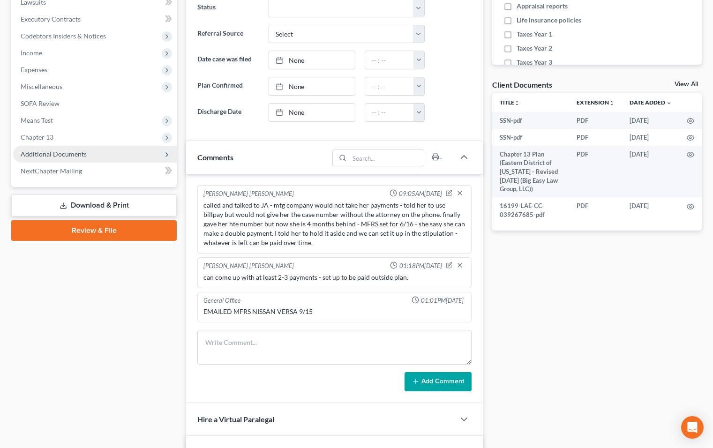
click at [85, 153] on span "Additional Documents" at bounding box center [95, 154] width 164 height 17
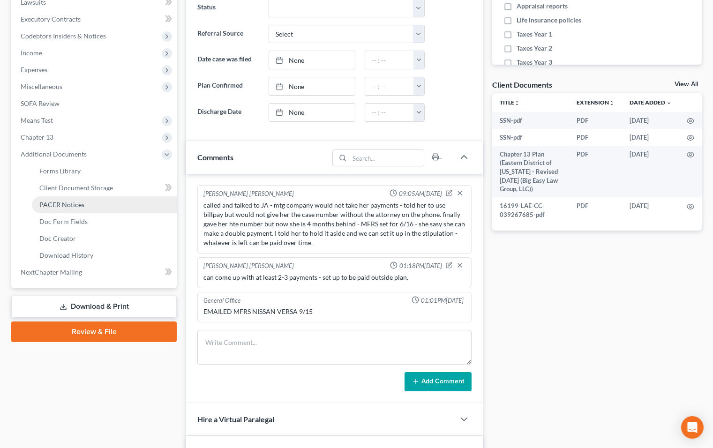
click at [93, 198] on link "PACER Notices" at bounding box center [104, 204] width 145 height 17
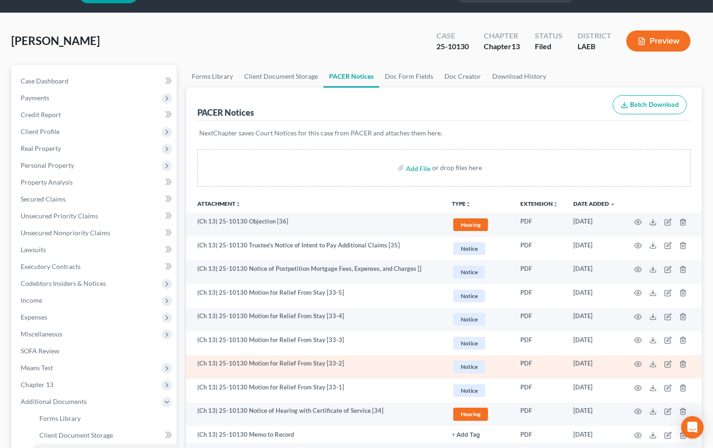
scroll to position [36, 0]
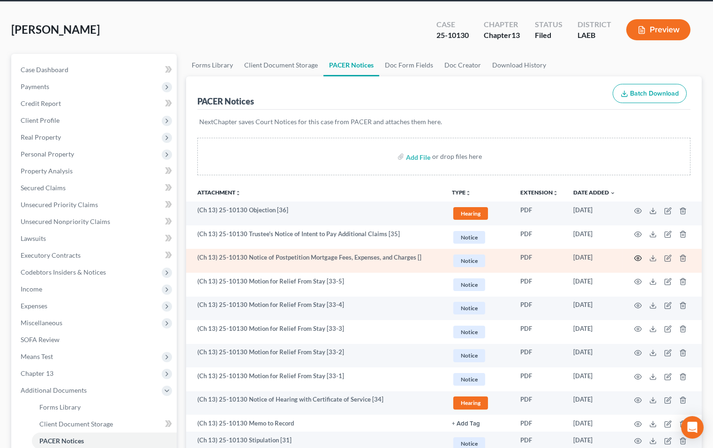
click at [640, 256] on icon "button" at bounding box center [638, 259] width 8 height 8
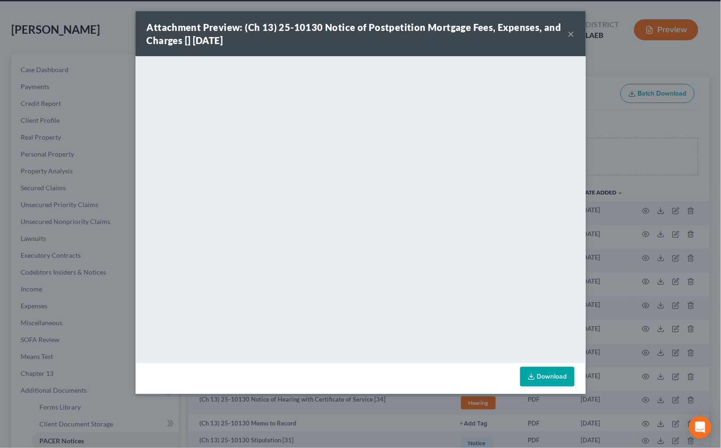
click at [573, 33] on button "×" at bounding box center [571, 33] width 7 height 11
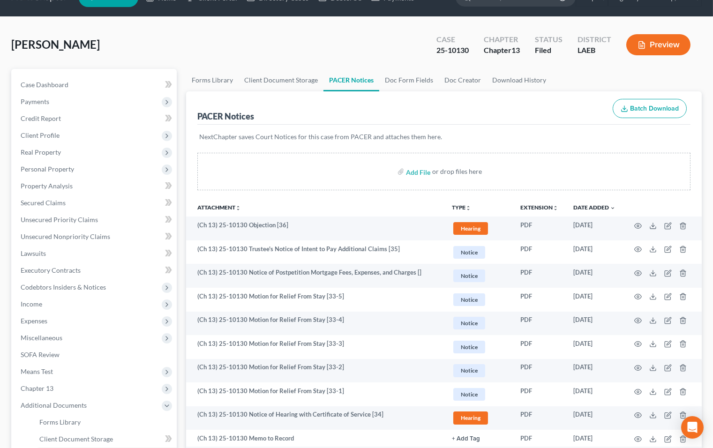
scroll to position [0, 0]
